Goal: Task Accomplishment & Management: Use online tool/utility

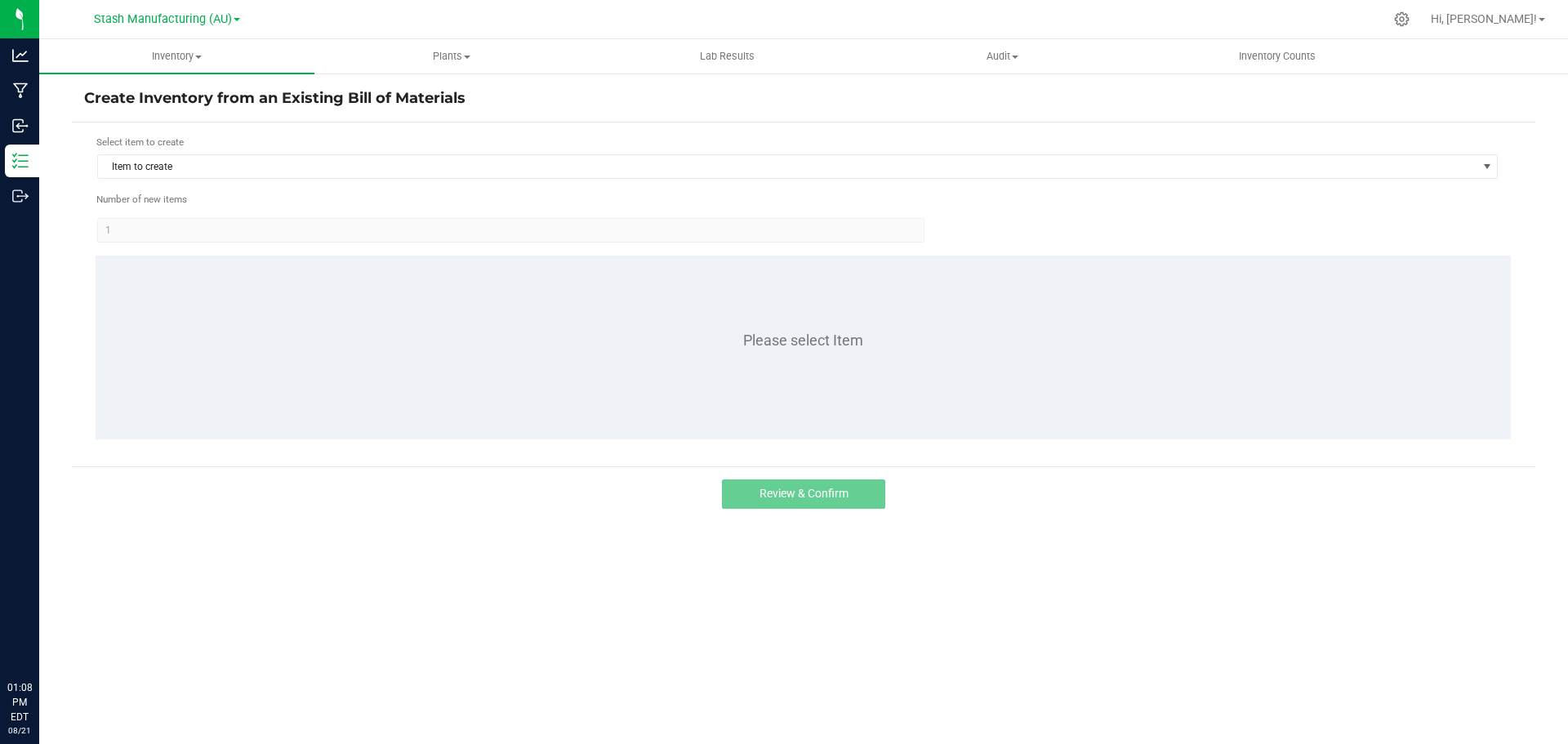
click at [39, 145] on div "Inventory" at bounding box center [22, 161] width 34 height 32
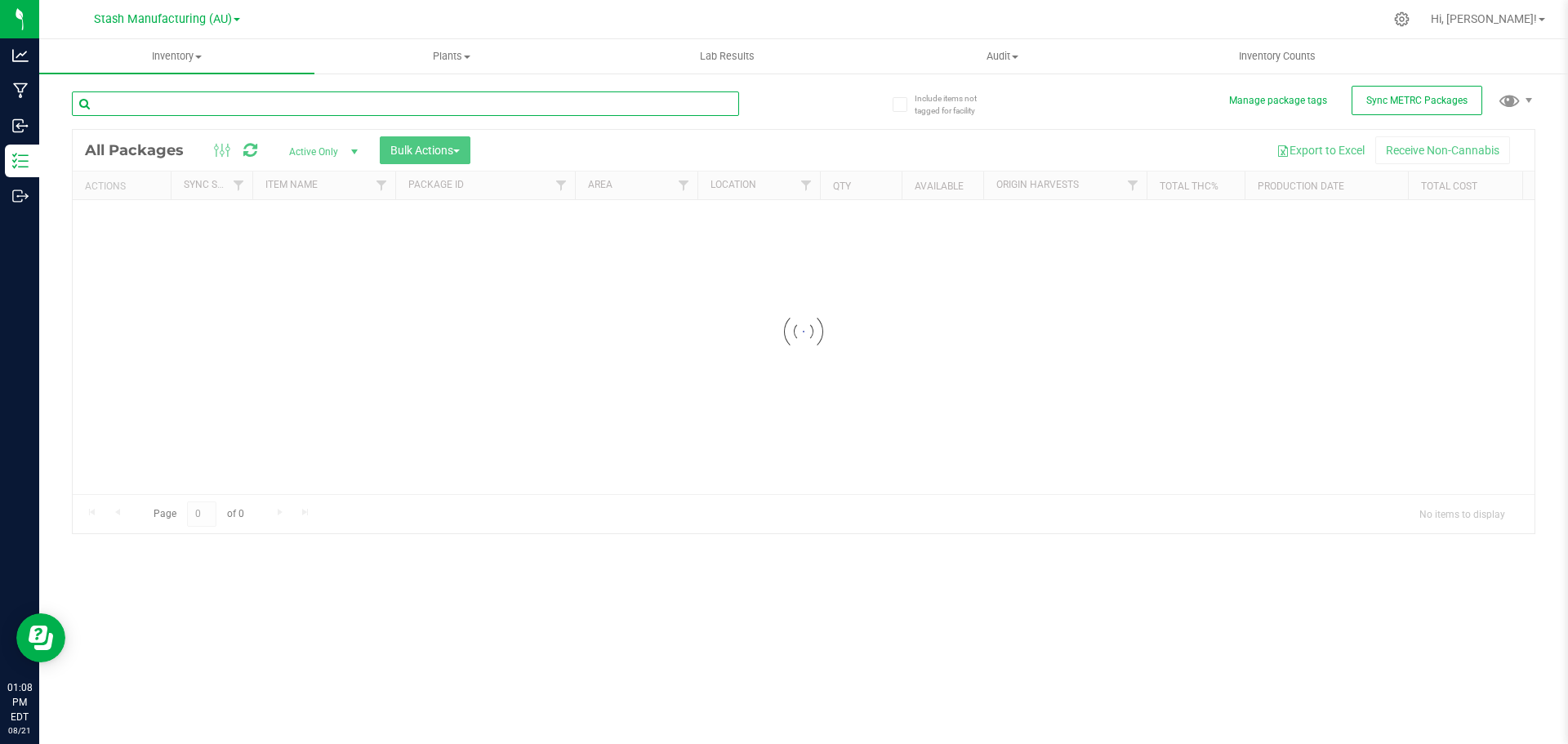
click at [176, 107] on div "Inventory All packages All inventory Waste log Create inventory Plants All plan…" at bounding box center [803, 391] width 1529 height 705
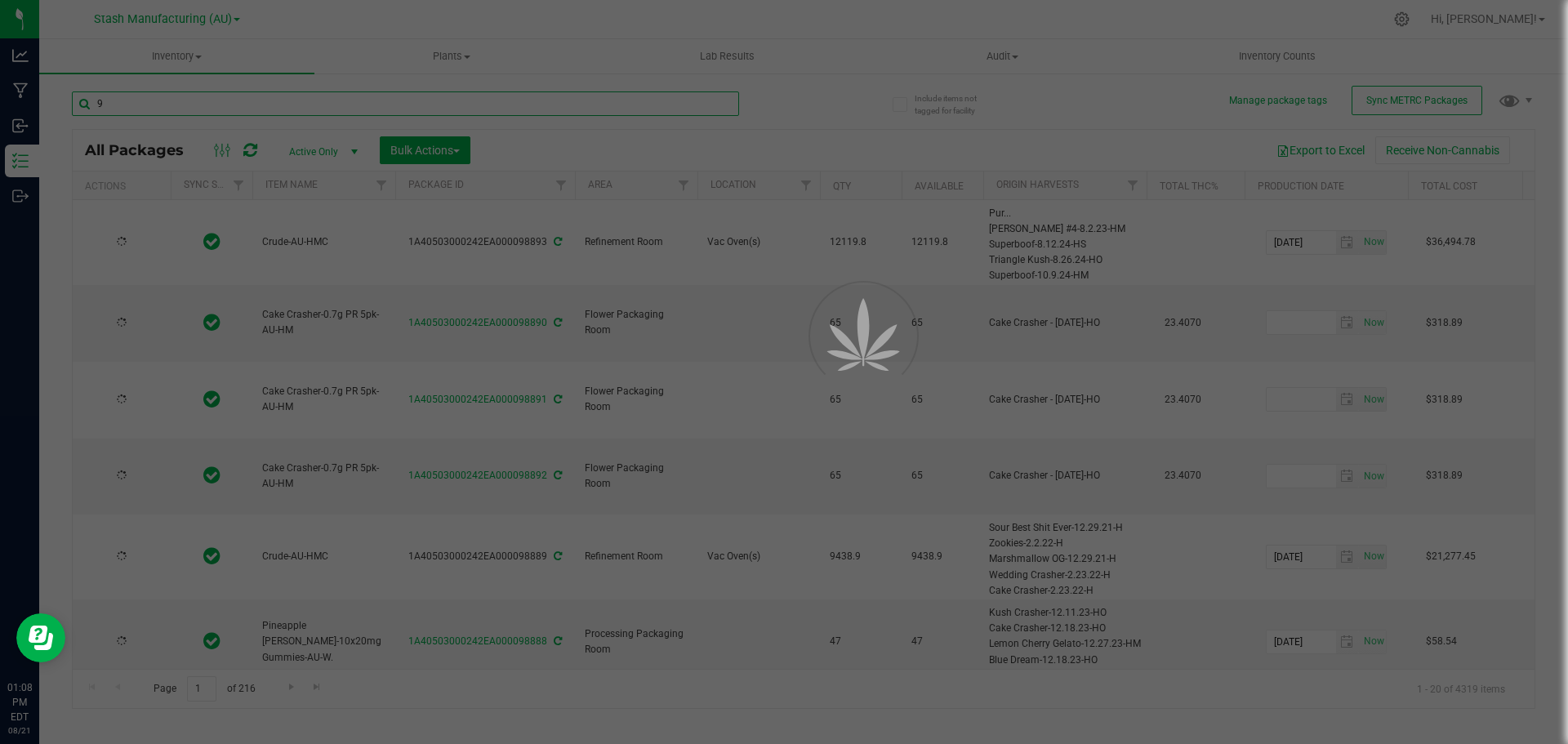
type input "92"
type input "[DATE]"
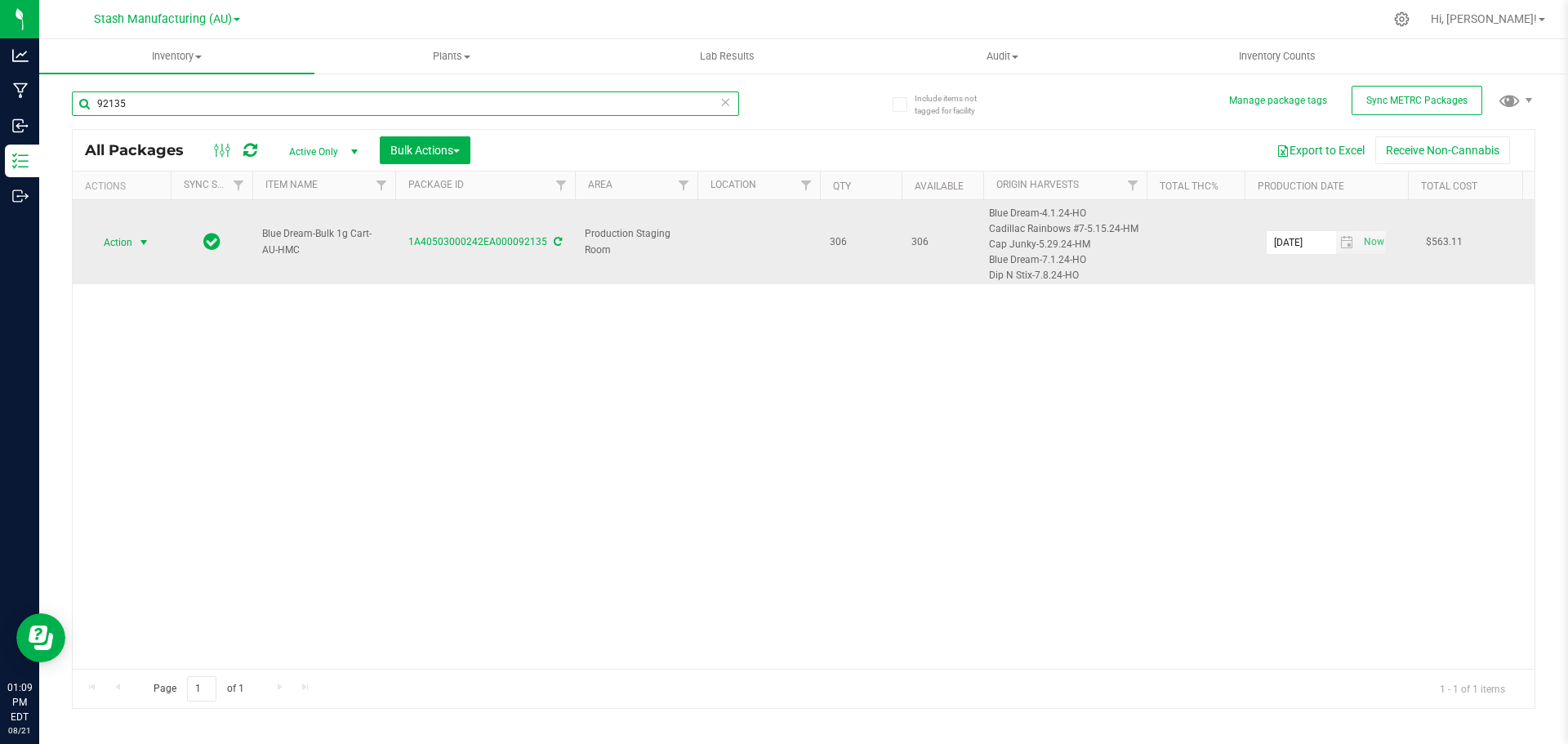
type input "92135"
click at [113, 239] on span "Action" at bounding box center [111, 242] width 44 height 23
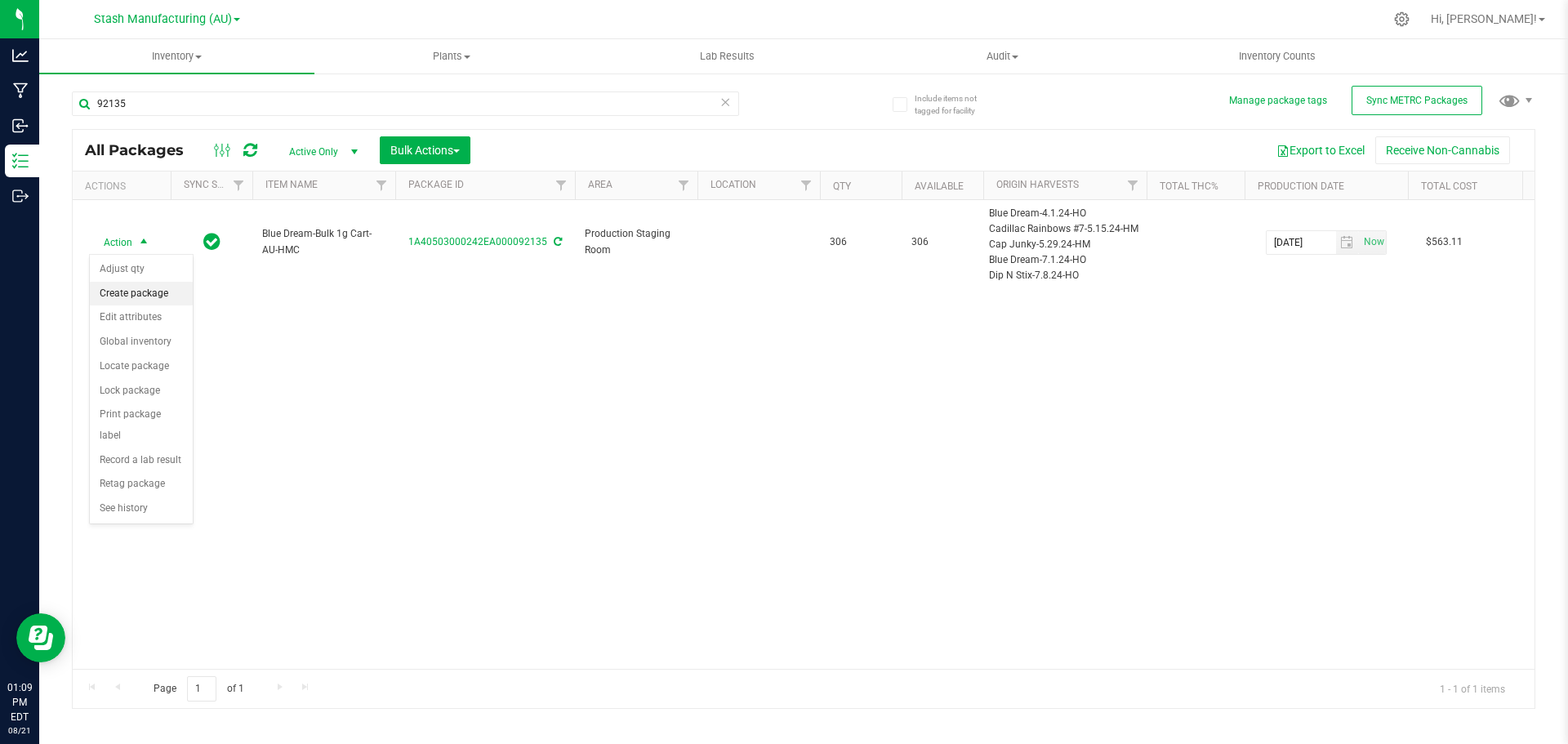
click at [117, 295] on li "Create package" at bounding box center [141, 293] width 103 height 25
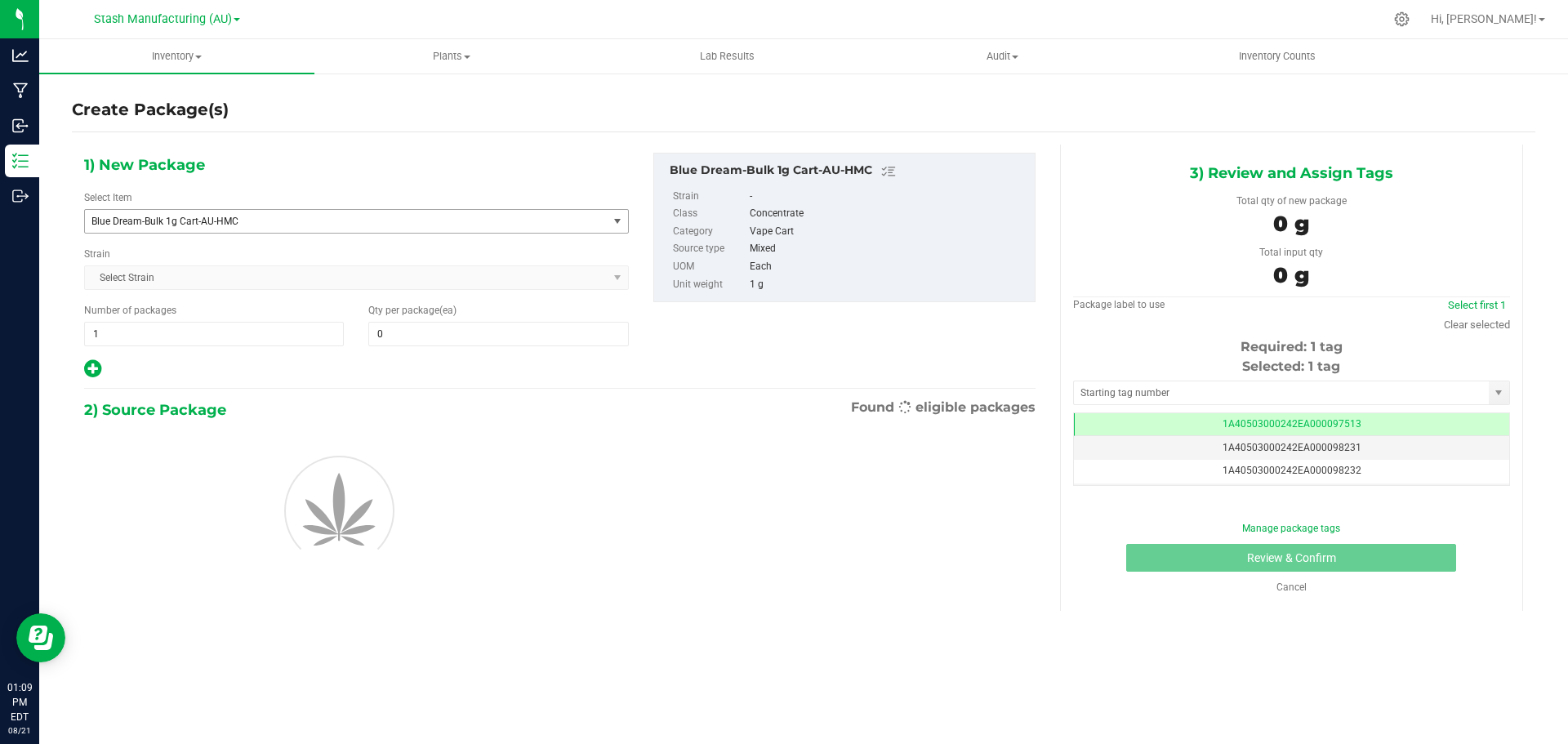
click at [173, 214] on span "Blue Dream-Bulk 1g Cart-AU-HMC" at bounding box center [346, 221] width 523 height 23
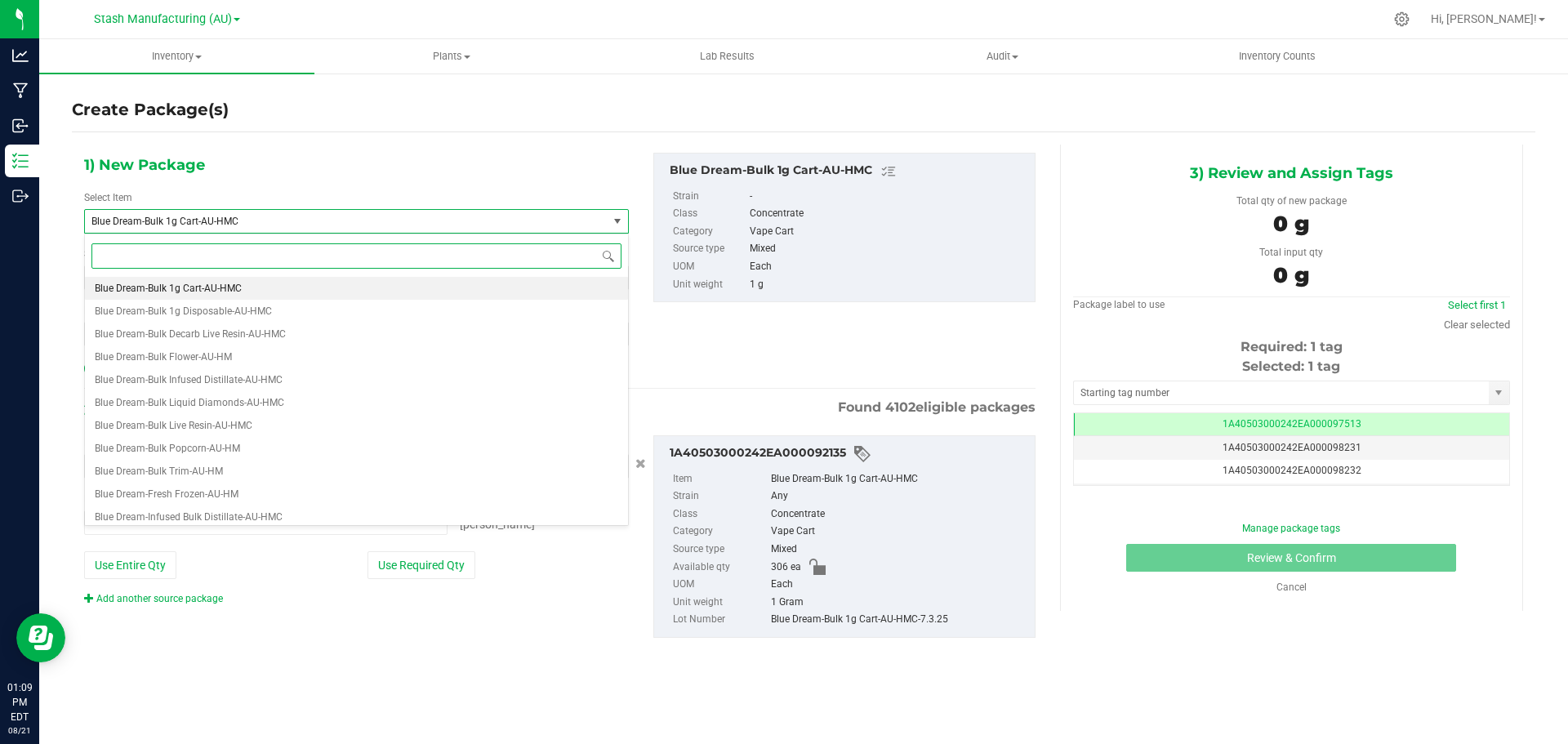
type input "0 ea"
type input "blue d"
click at [149, 354] on span "Blue Dream-1g Cart-AU-HMC" at bounding box center [158, 356] width 126 height 11
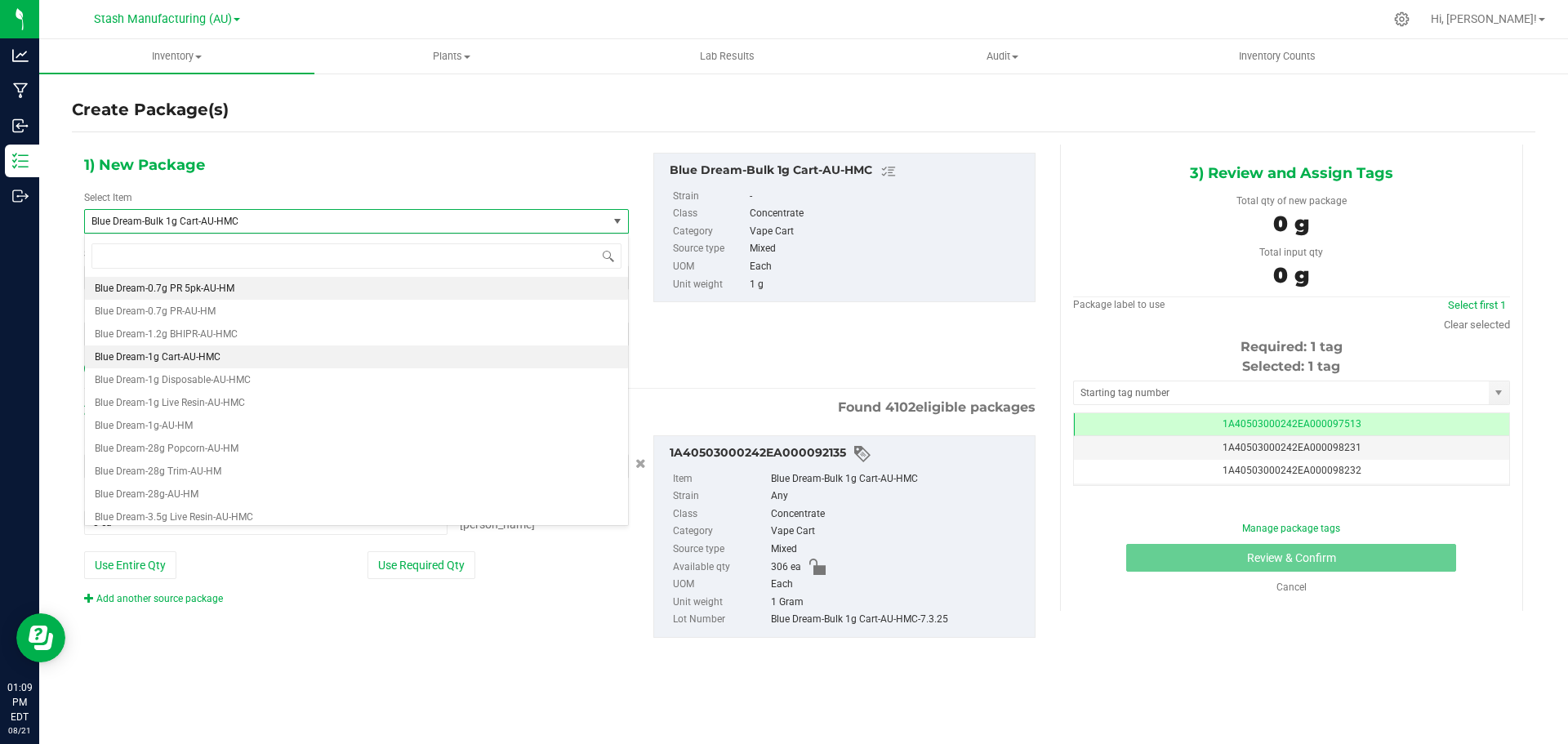
type input "0"
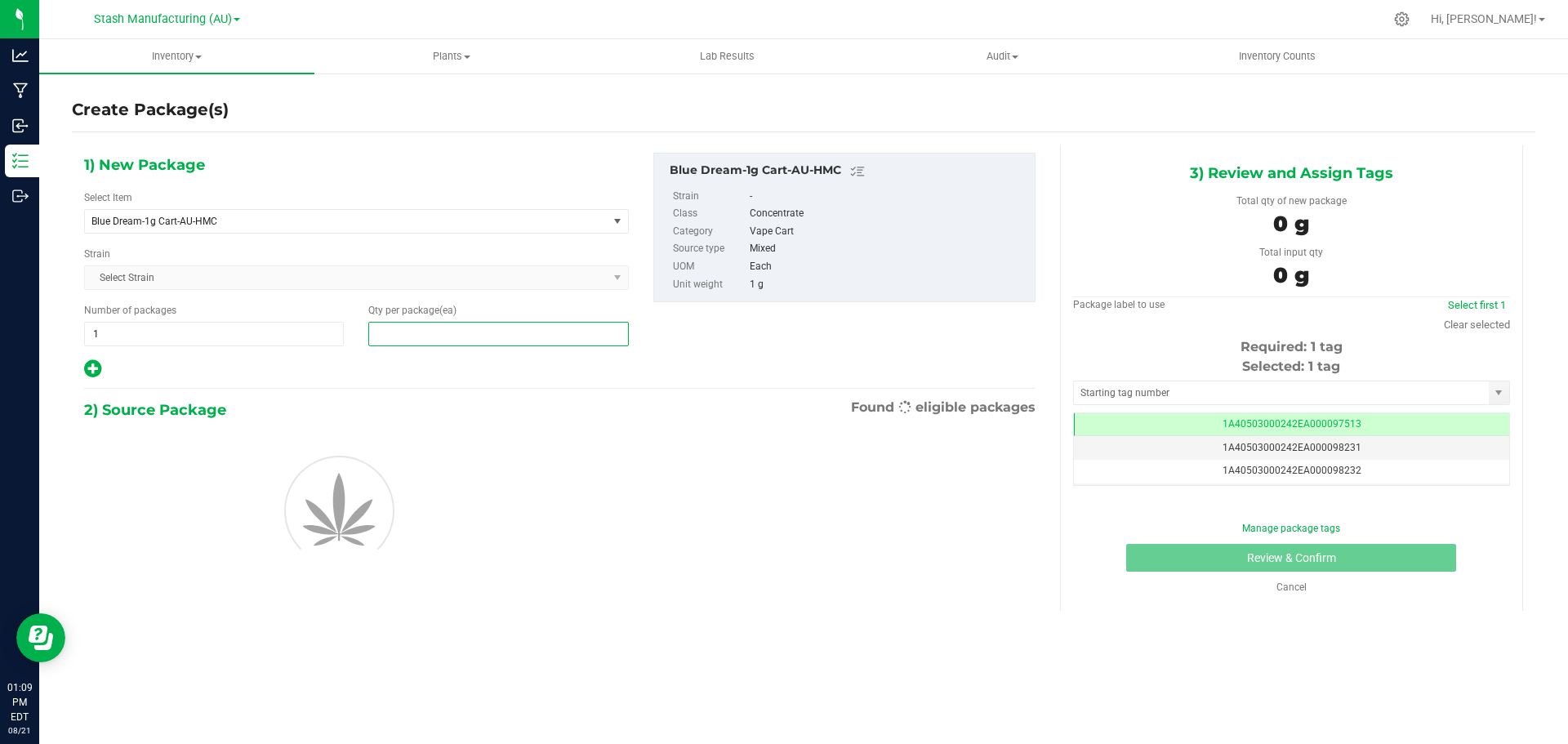
click at [415, 332] on span at bounding box center [498, 333] width 260 height 25
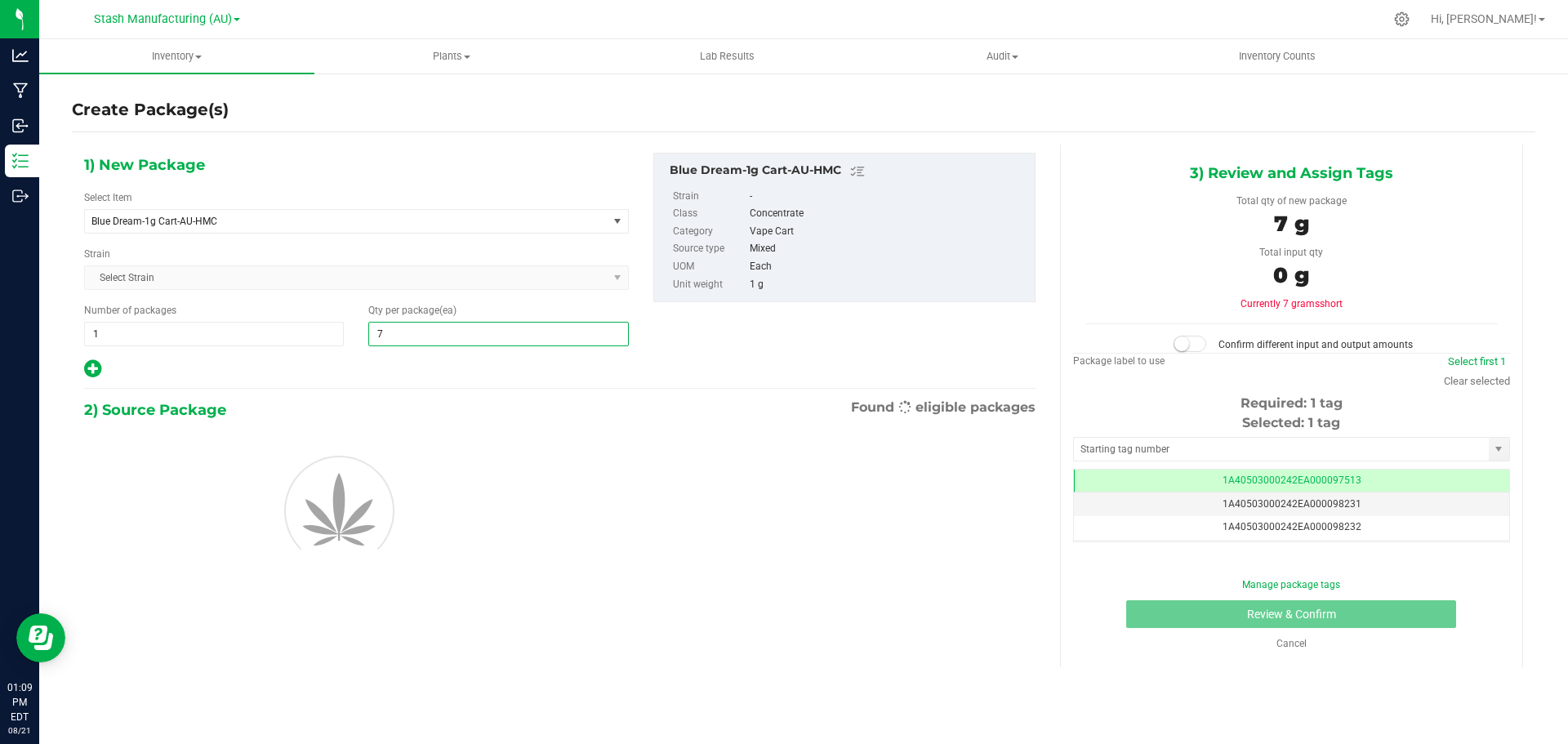
type input "75"
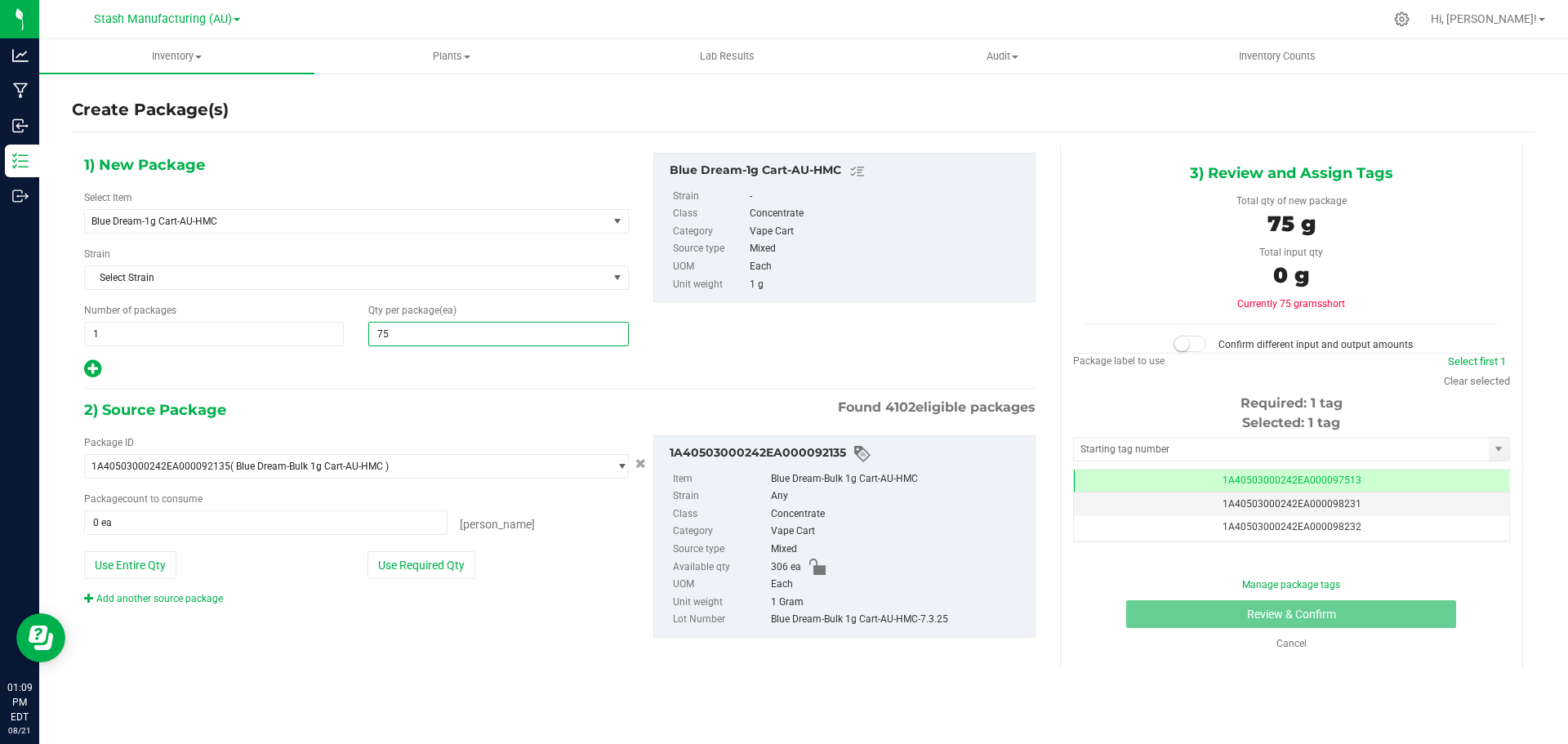
type input "75"
click at [413, 415] on div "2) Source Package Found 4102 eligible packages" at bounding box center [560, 409] width 952 height 25
click at [416, 571] on button "Use Required Qty" at bounding box center [421, 565] width 107 height 28
type input "75 ea"
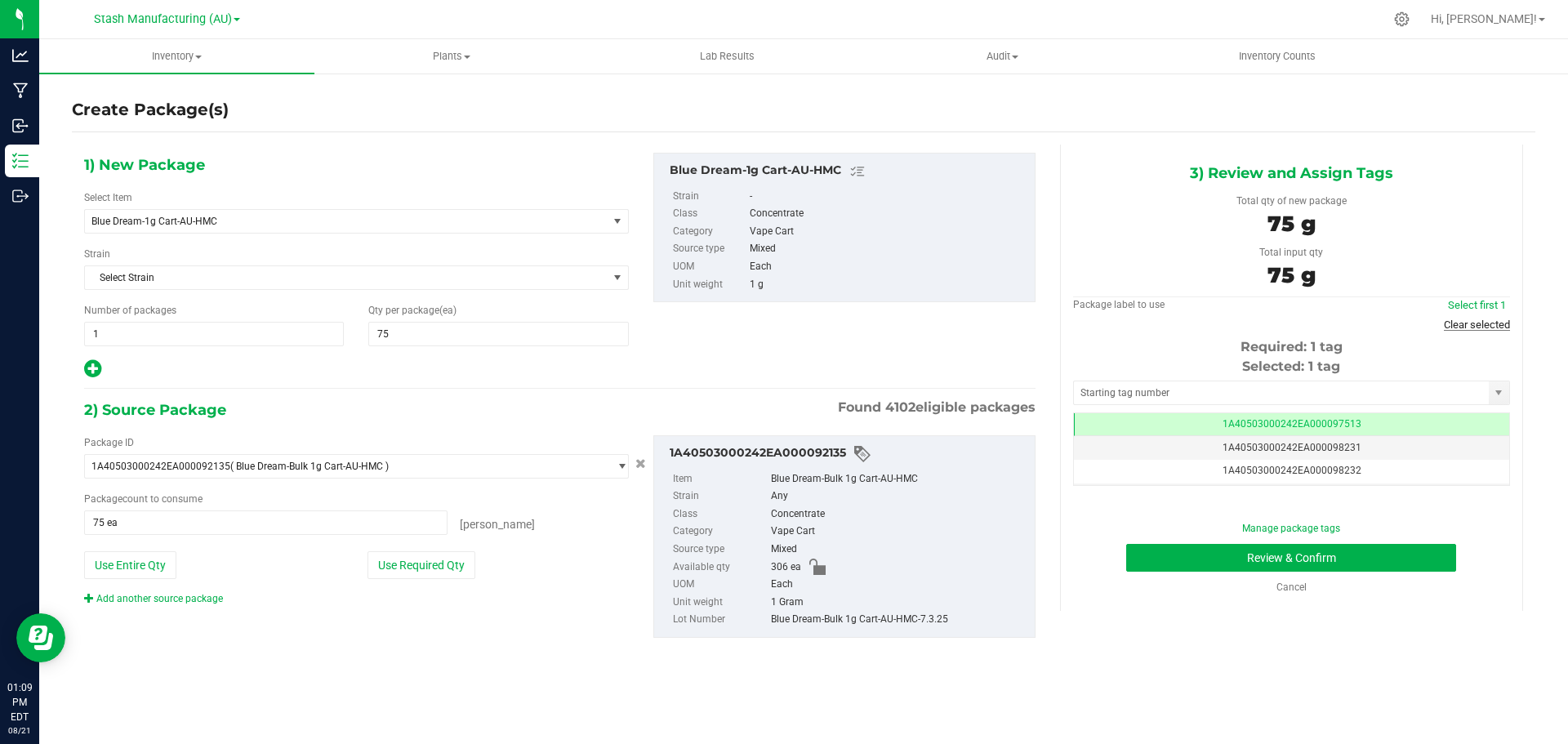
click at [1490, 326] on link "Clear selected" at bounding box center [1477, 325] width 67 height 12
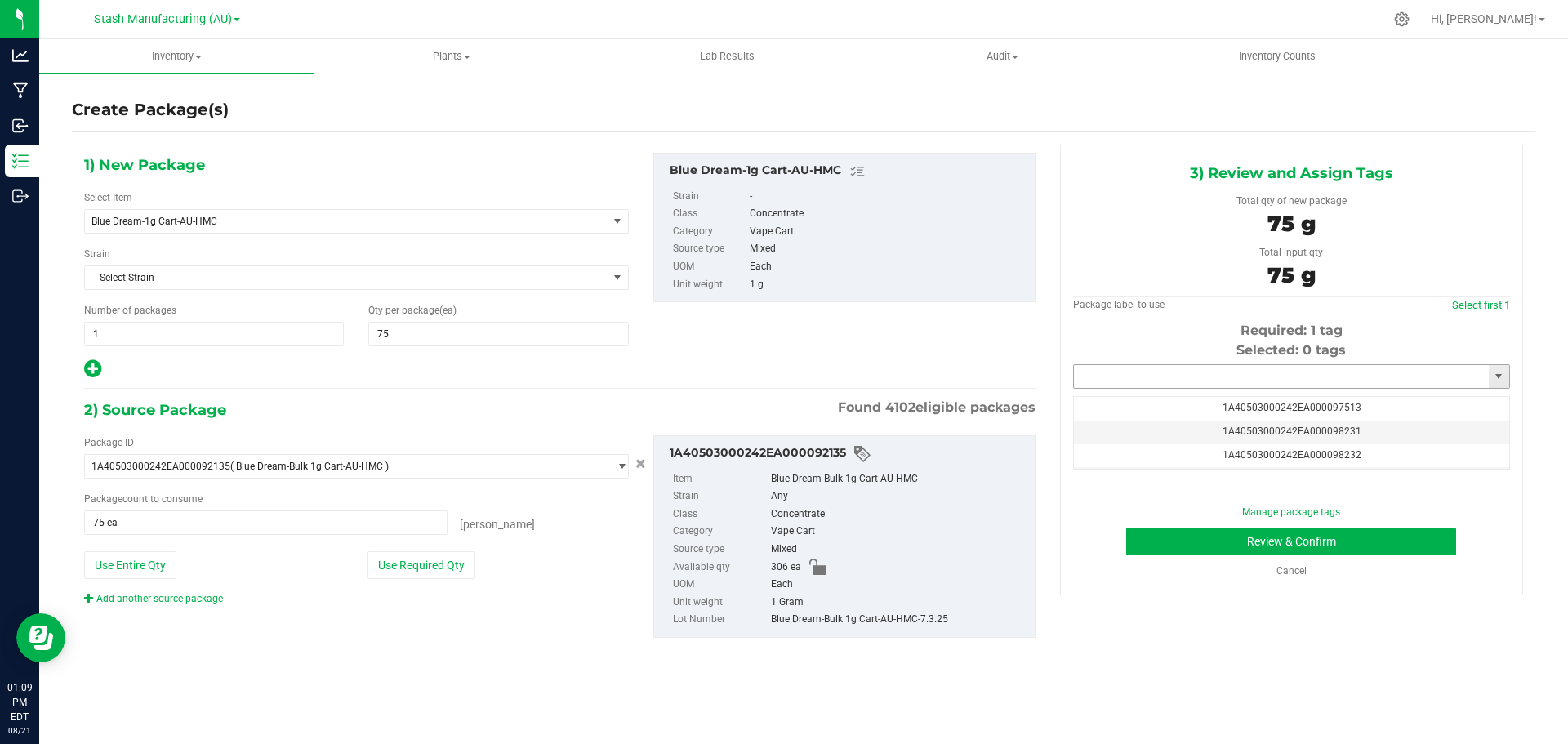
click at [1324, 378] on input "text" at bounding box center [1282, 376] width 415 height 23
click at [1270, 407] on li "1A40503000242EA000098589" at bounding box center [1292, 404] width 436 height 25
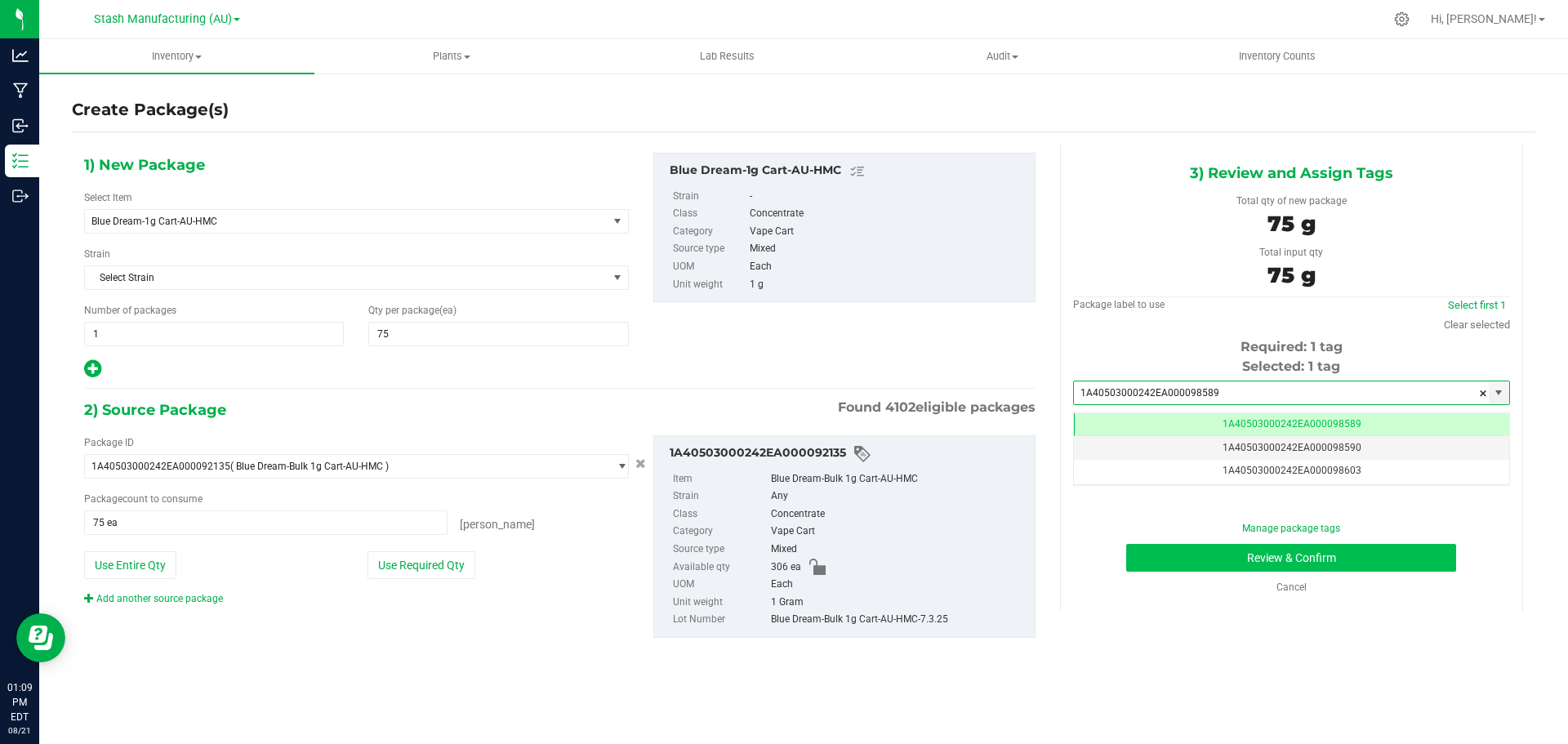
type input "1A40503000242EA000098589"
click at [1282, 555] on button "Review & Confirm" at bounding box center [1291, 557] width 330 height 28
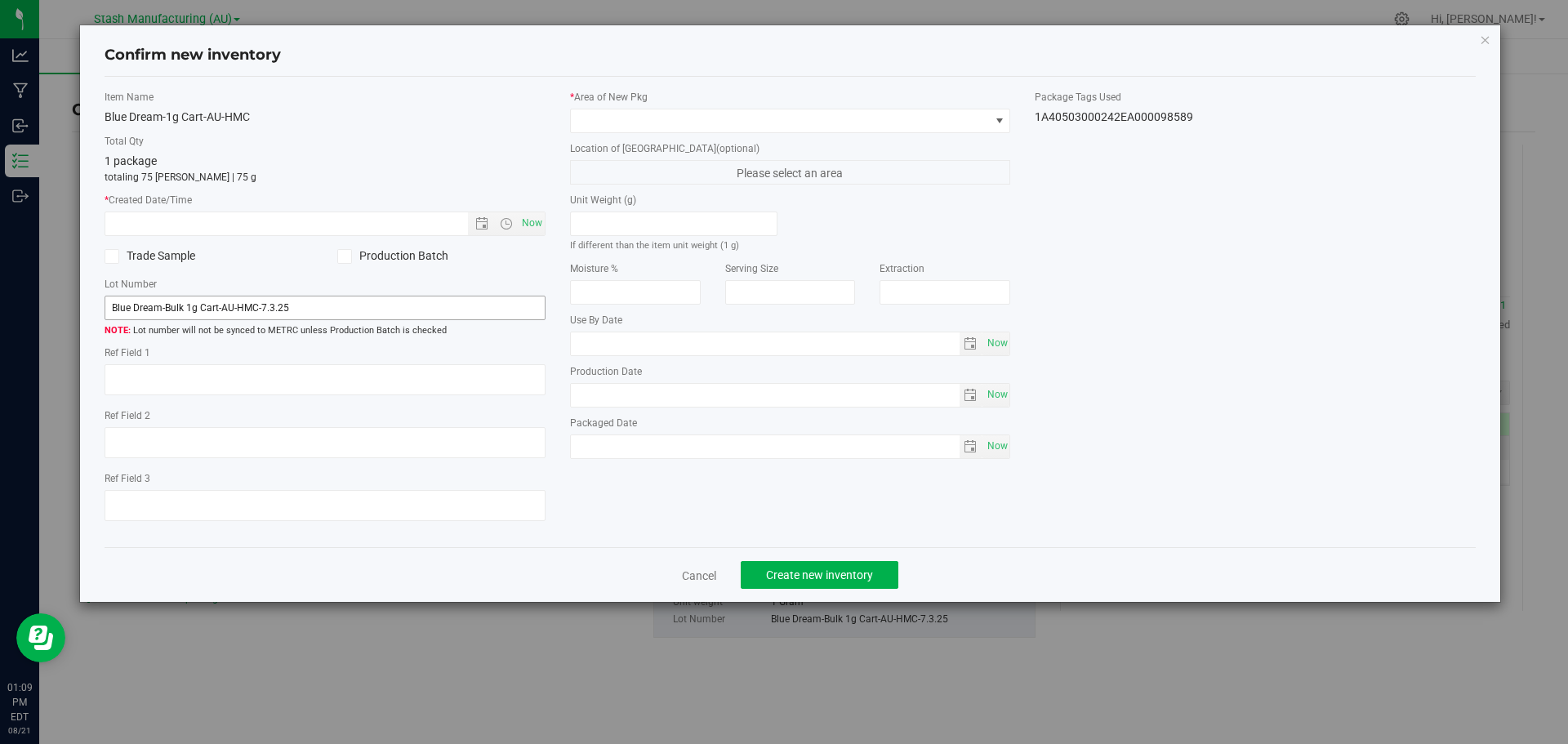
type input "[DATE]"
click at [529, 216] on span "Now" at bounding box center [531, 223] width 28 height 24
type input "[DATE] 1:09 PM"
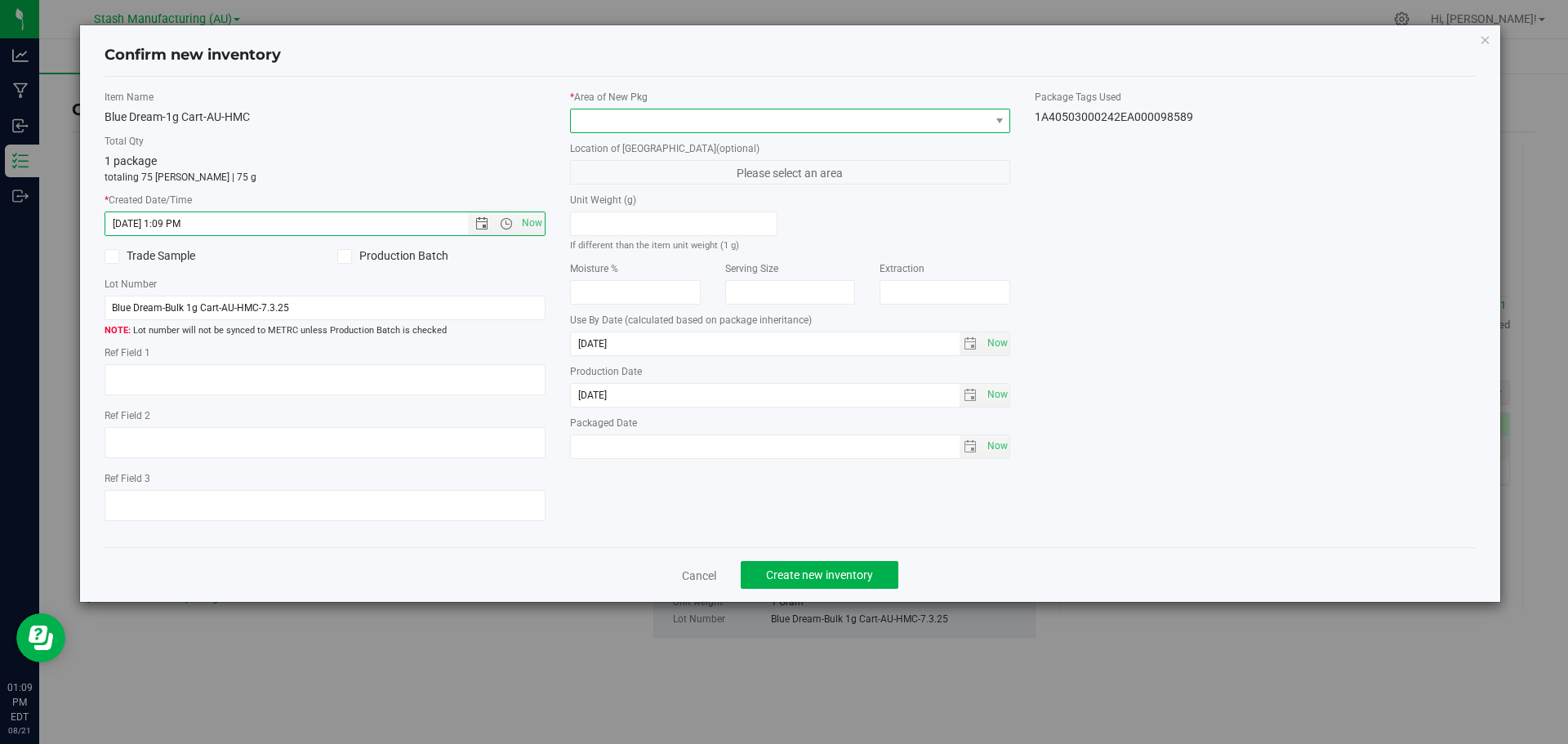
click at [609, 112] on span at bounding box center [780, 120] width 419 height 23
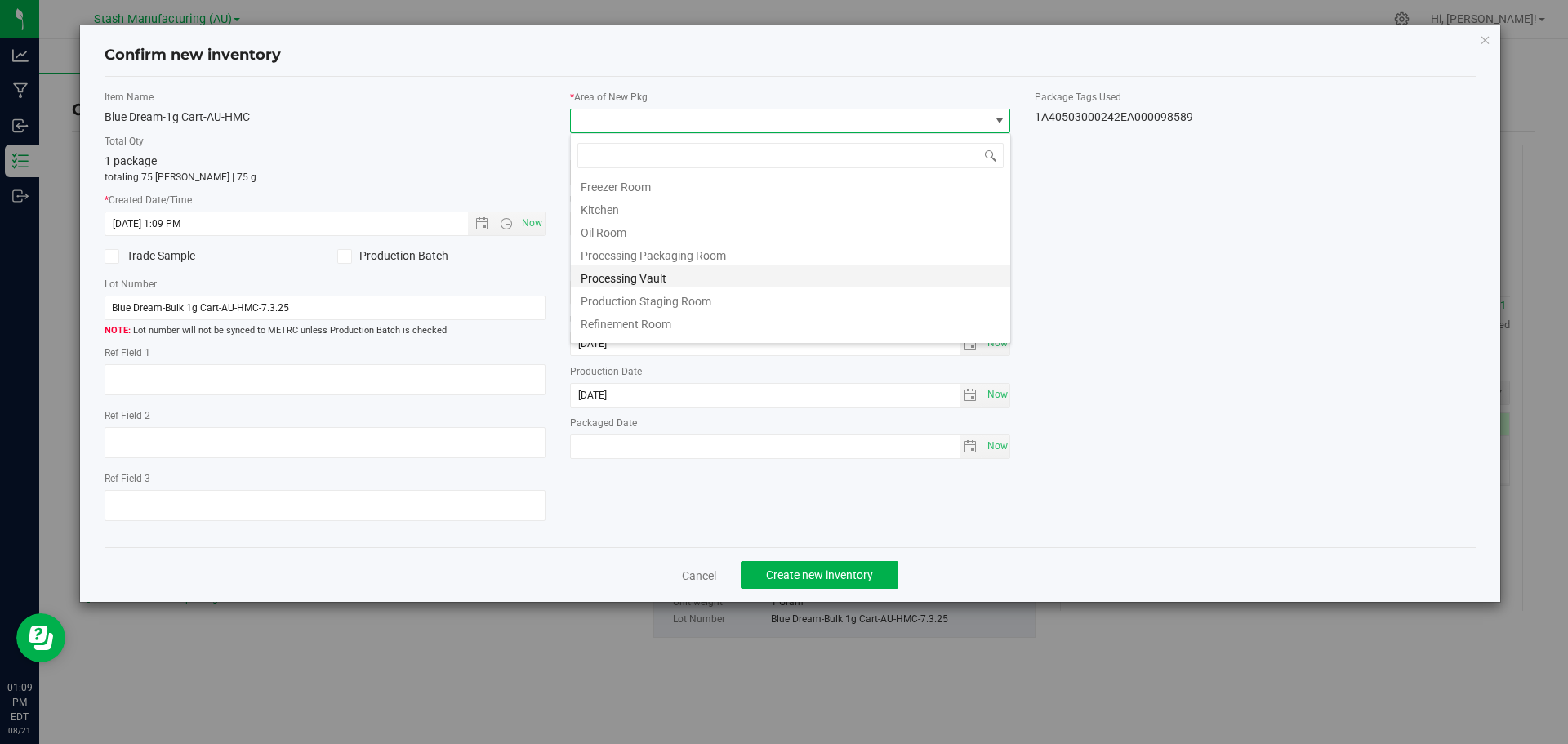
click at [622, 276] on li "Processing Vault" at bounding box center [790, 275] width 439 height 23
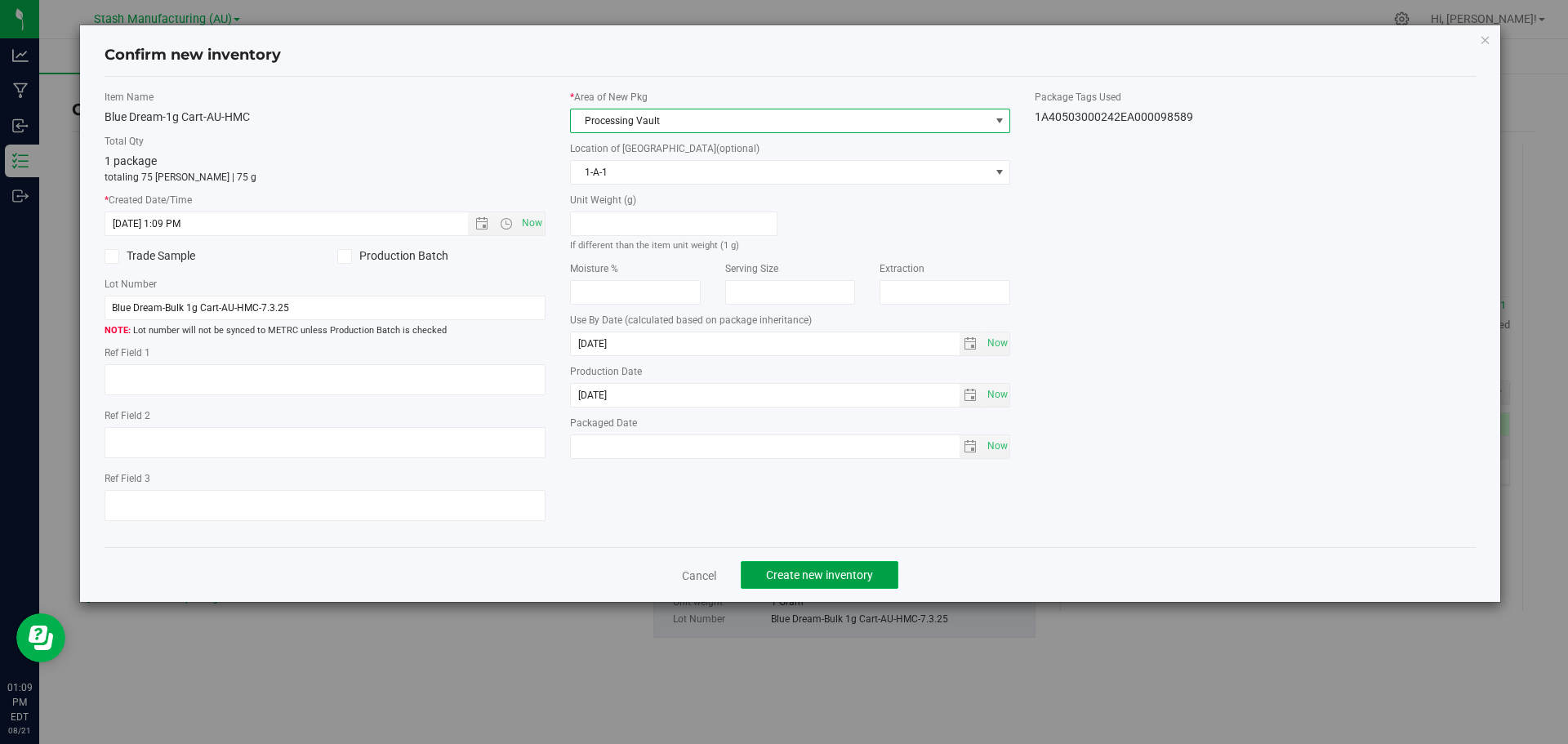
click at [864, 573] on span "Create new inventory" at bounding box center [819, 574] width 107 height 13
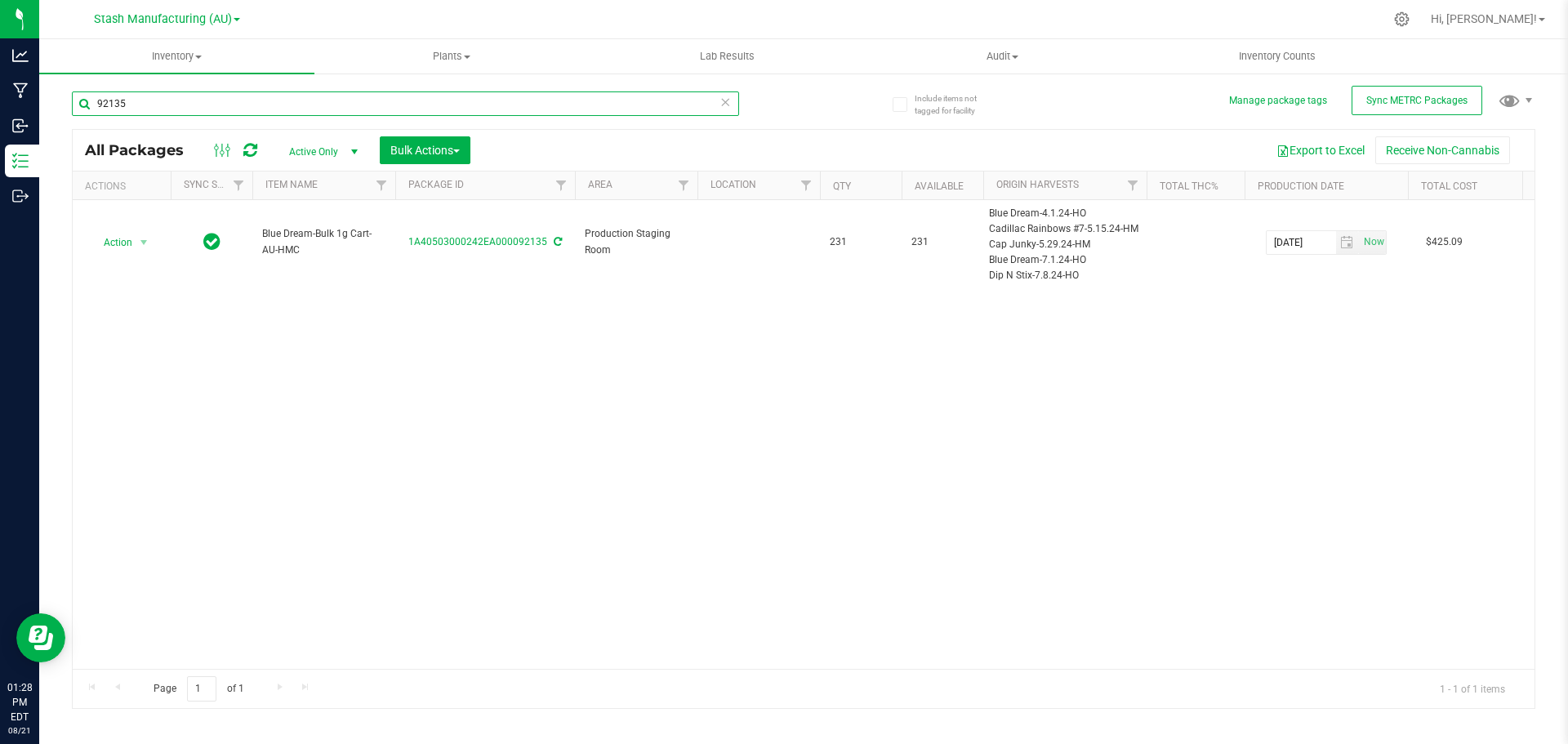
click at [151, 101] on input "92135" at bounding box center [405, 103] width 668 height 25
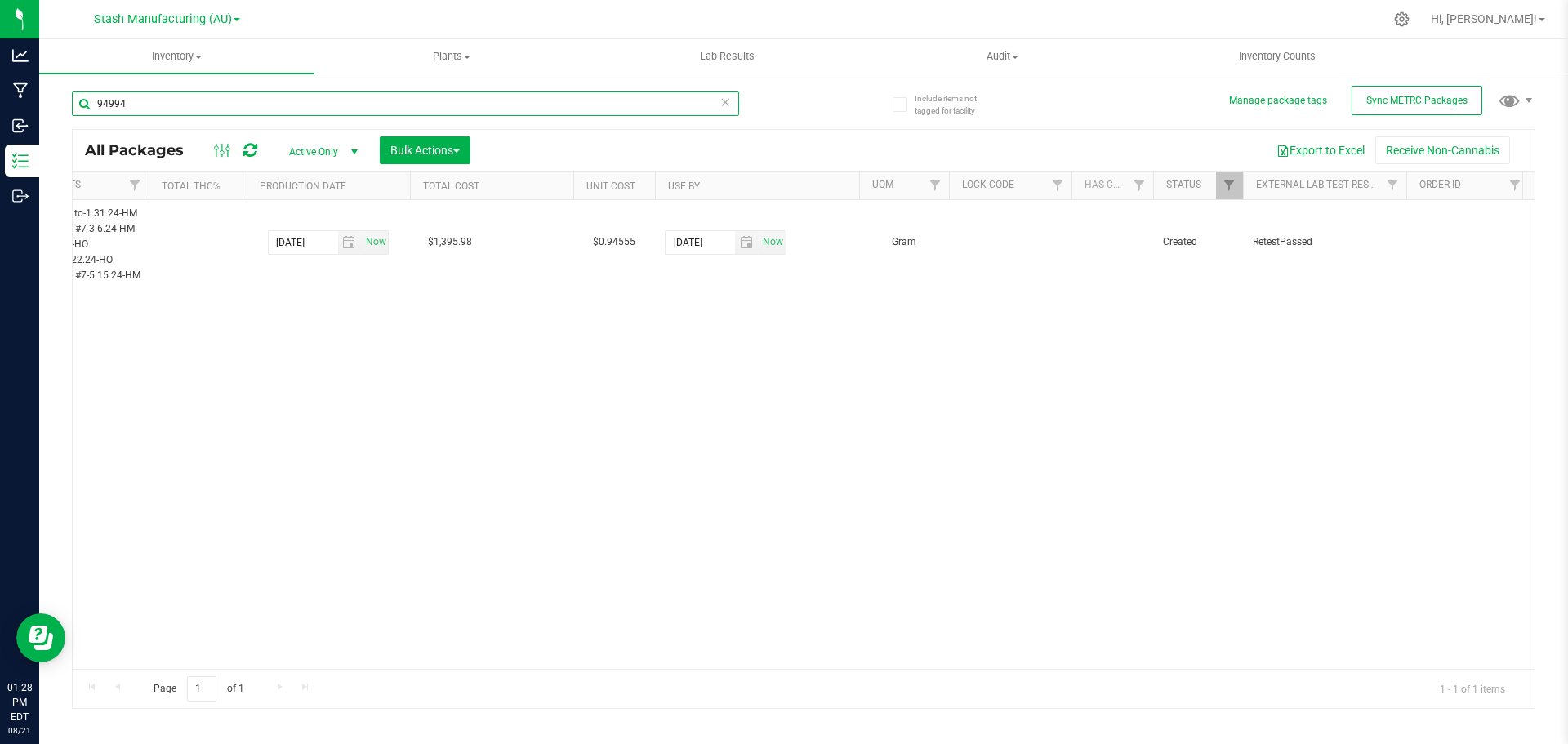
scroll to position [0, 1033]
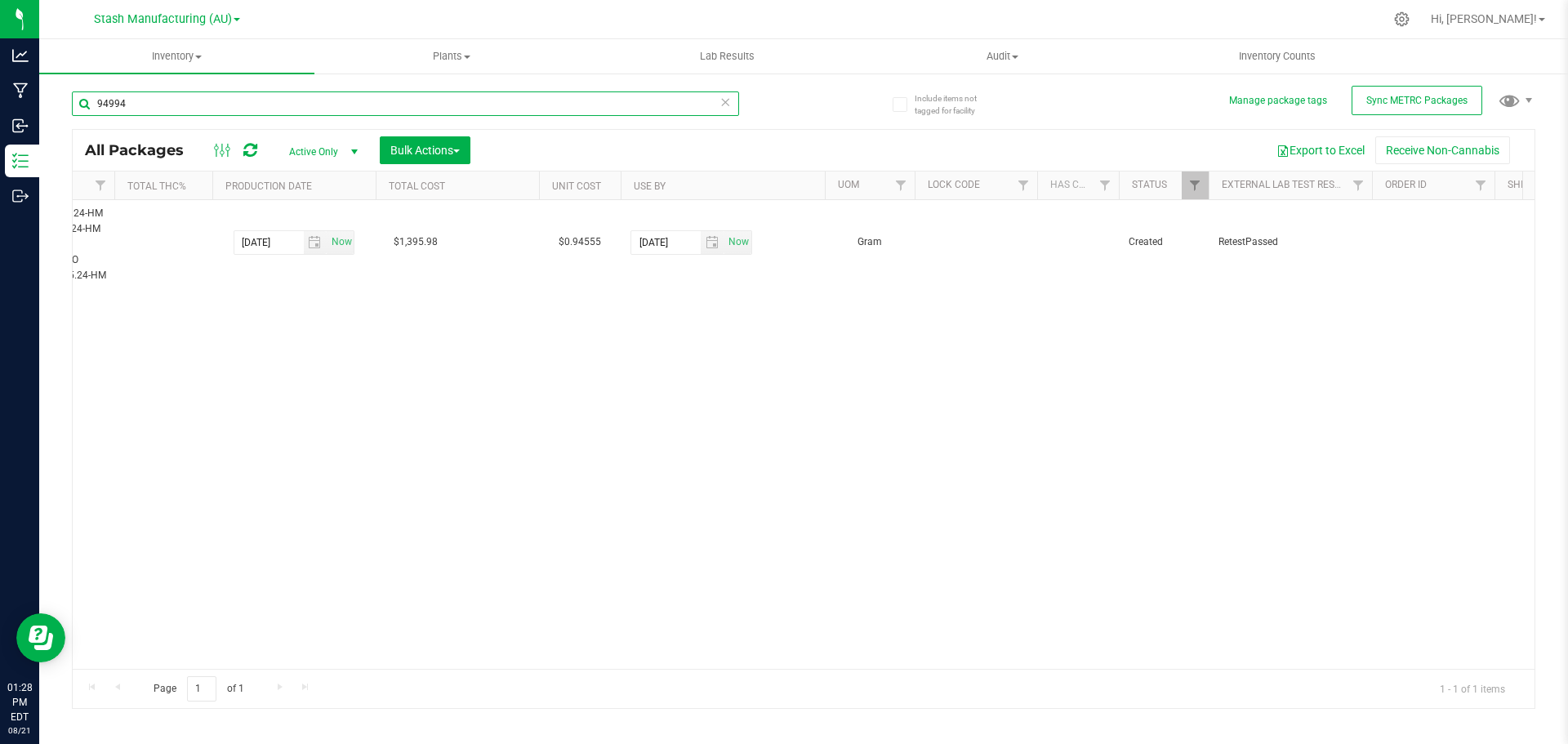
type input "94994"
